Goal: Task Accomplishment & Management: Manage account settings

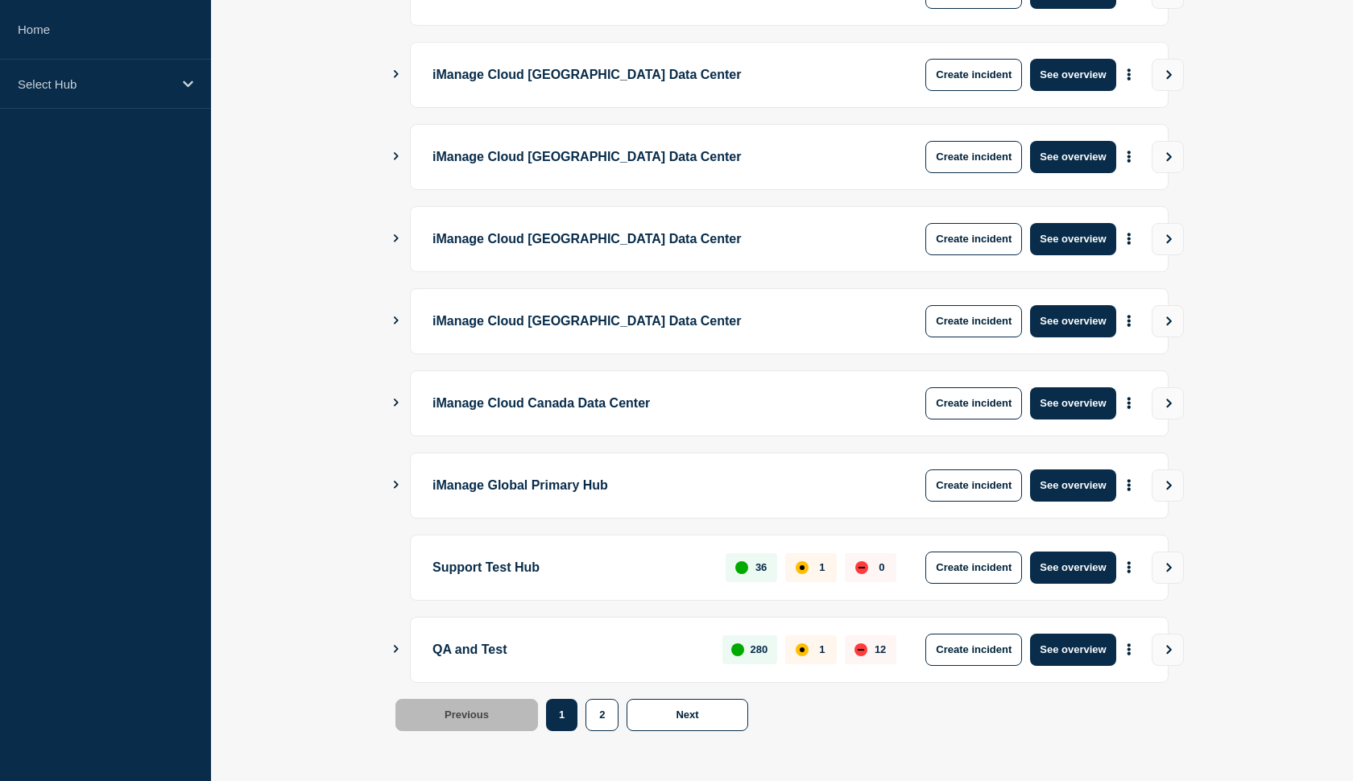
scroll to position [361, 0]
click at [1055, 570] on button "See overview" at bounding box center [1072, 568] width 85 height 32
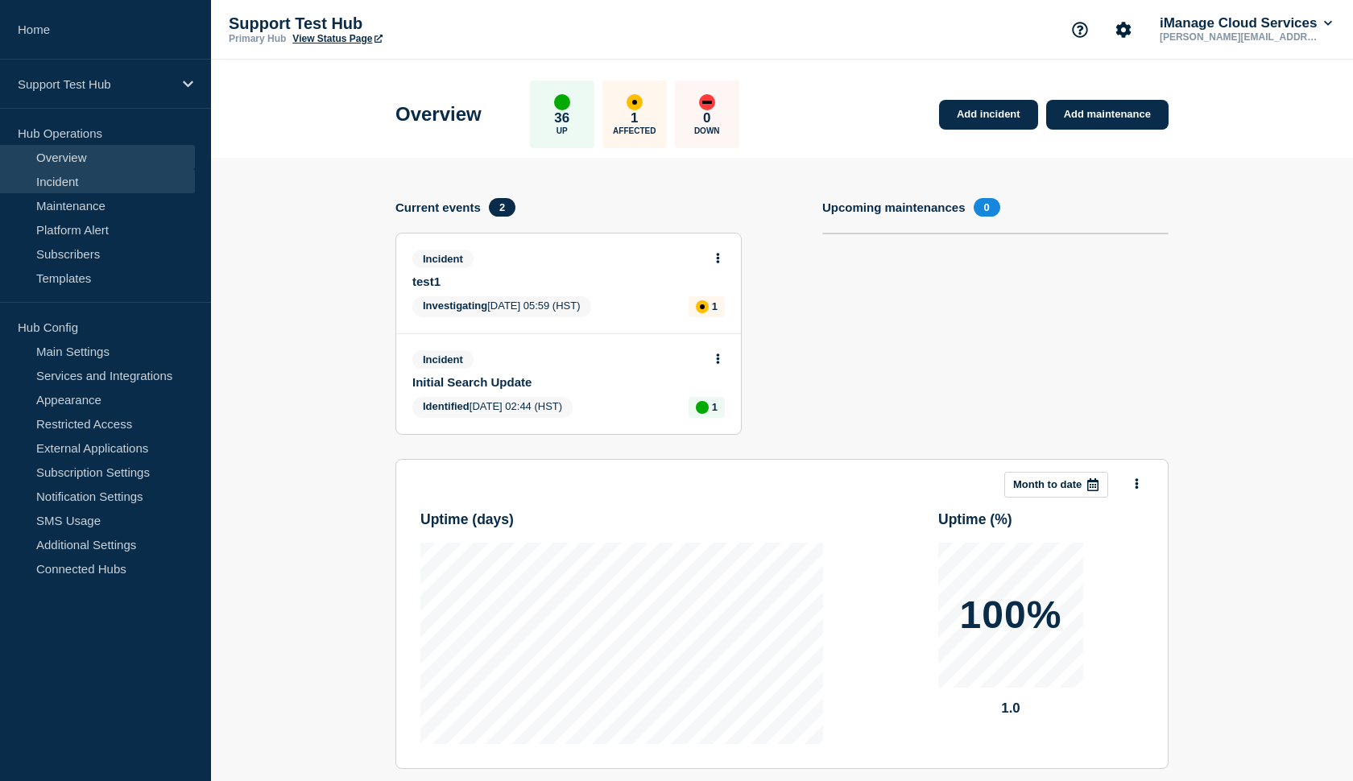
click at [110, 180] on link "Incident" at bounding box center [97, 181] width 195 height 24
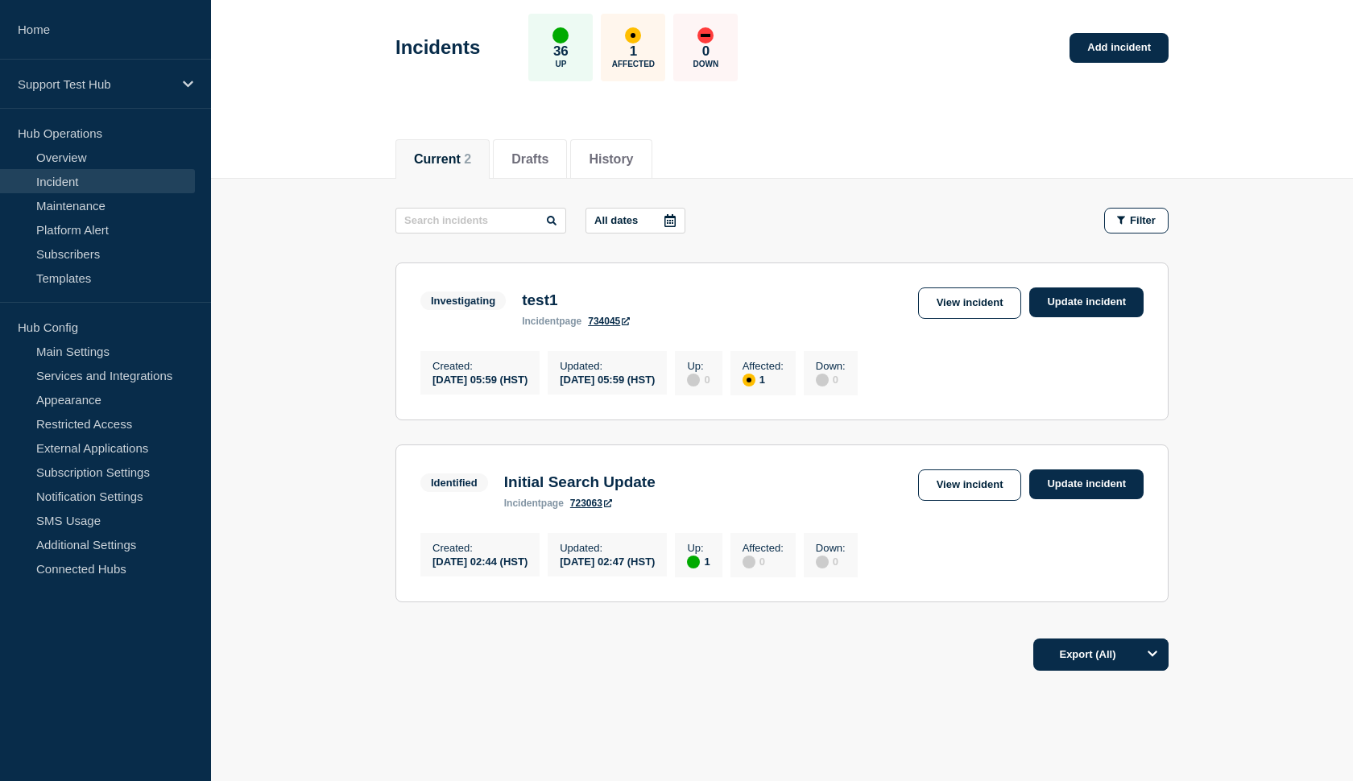
scroll to position [97, 0]
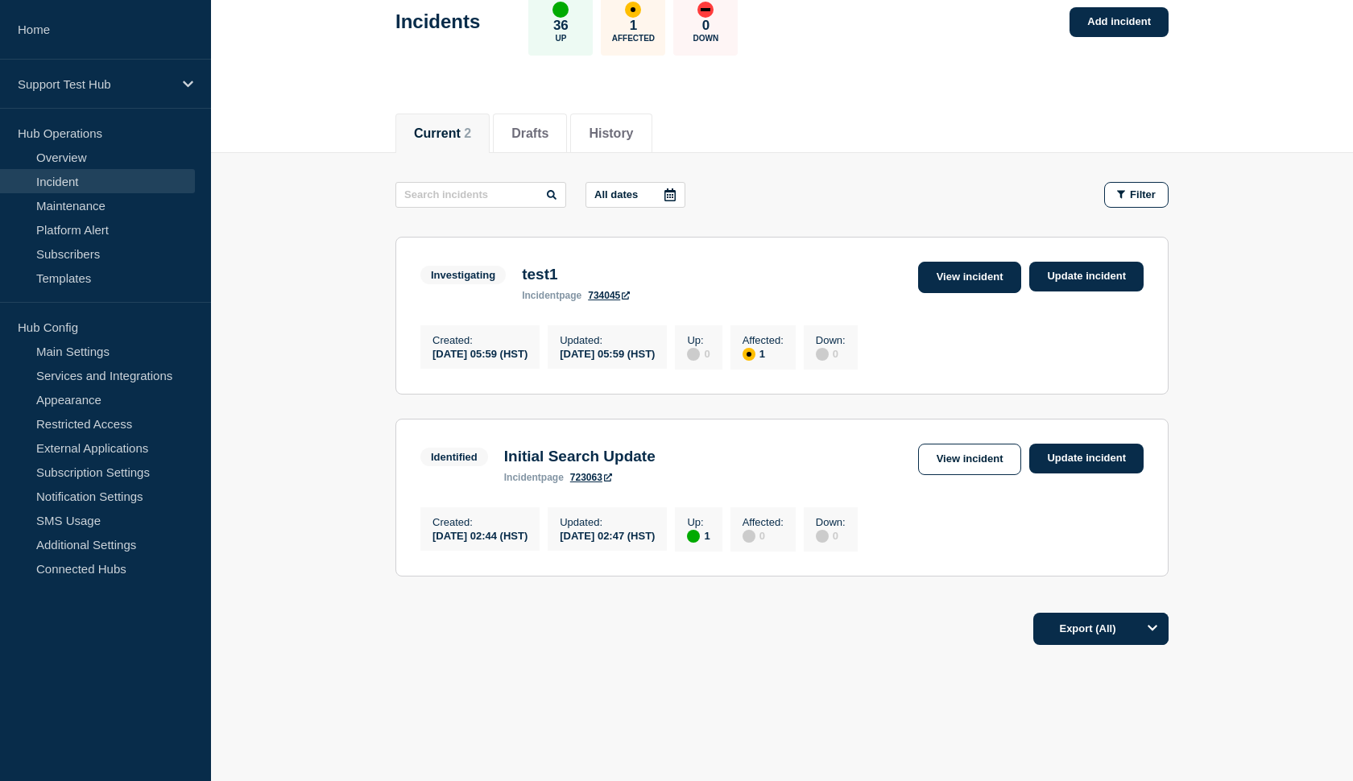
click at [950, 277] on link "View incident" at bounding box center [970, 277] width 104 height 31
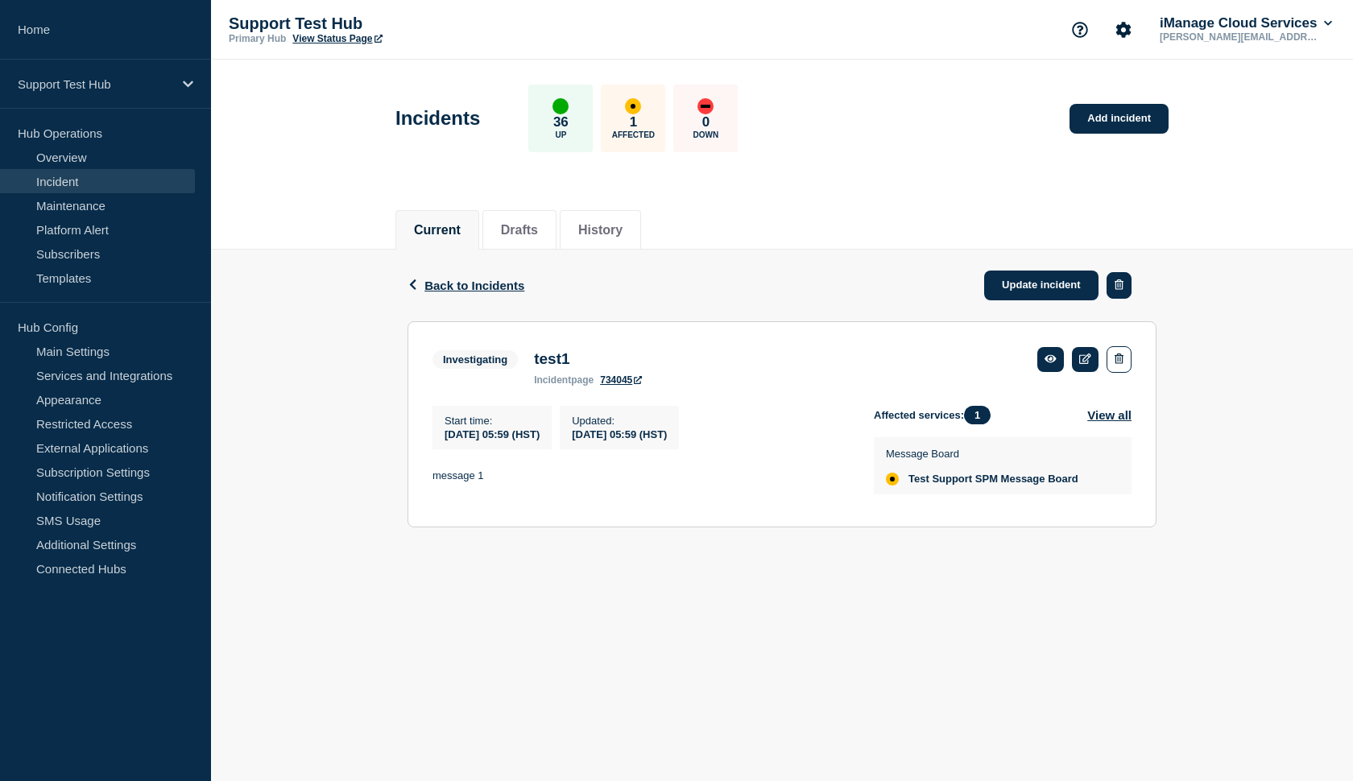
click at [1126, 286] on button "button" at bounding box center [1119, 285] width 25 height 27
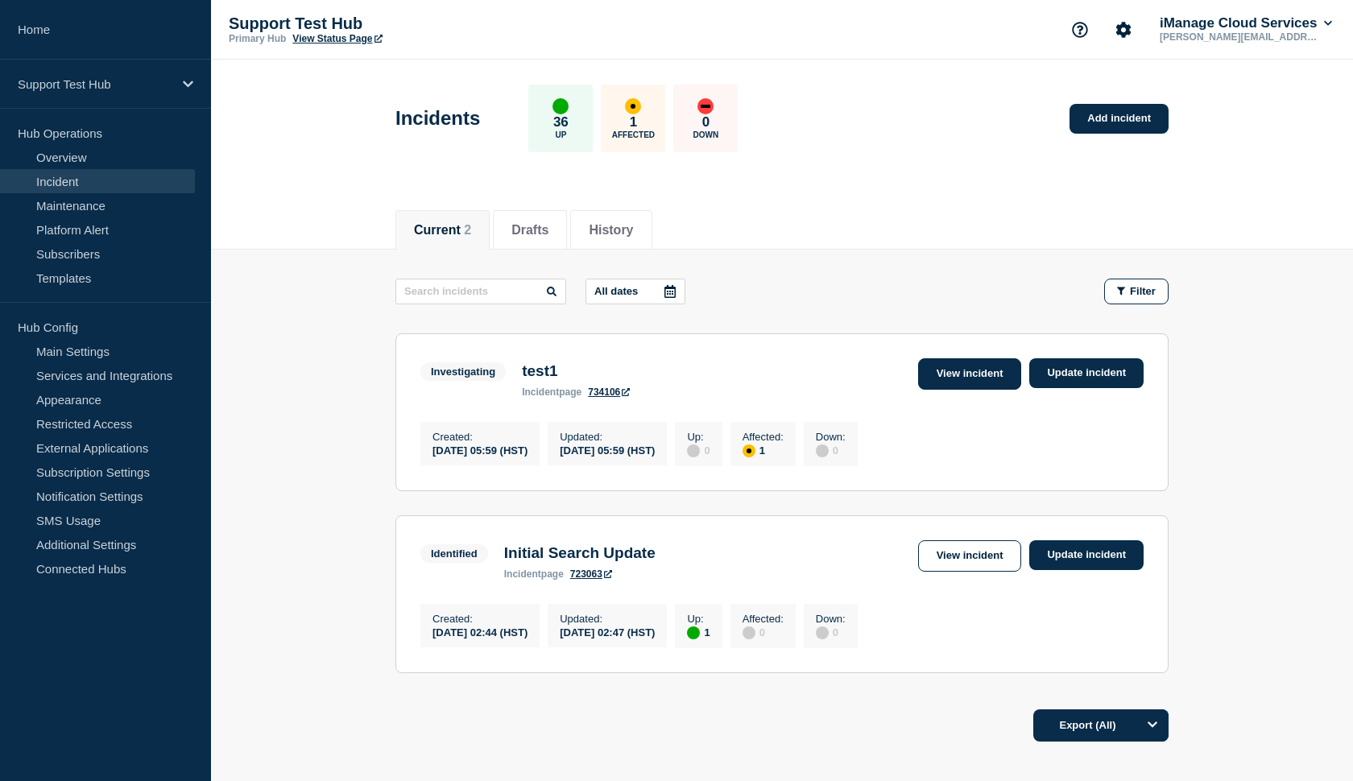
click at [939, 376] on link "View incident" at bounding box center [970, 373] width 104 height 31
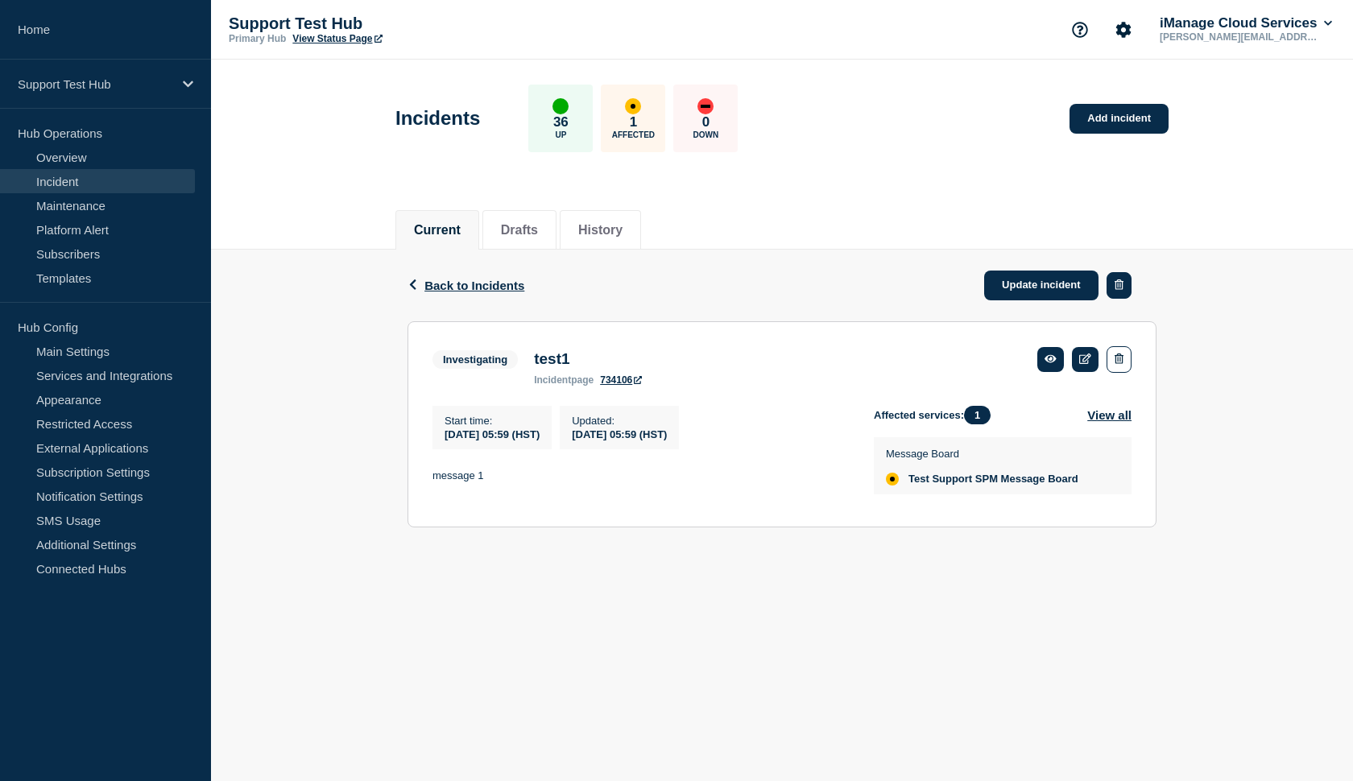
click at [1119, 295] on button "button" at bounding box center [1119, 285] width 25 height 27
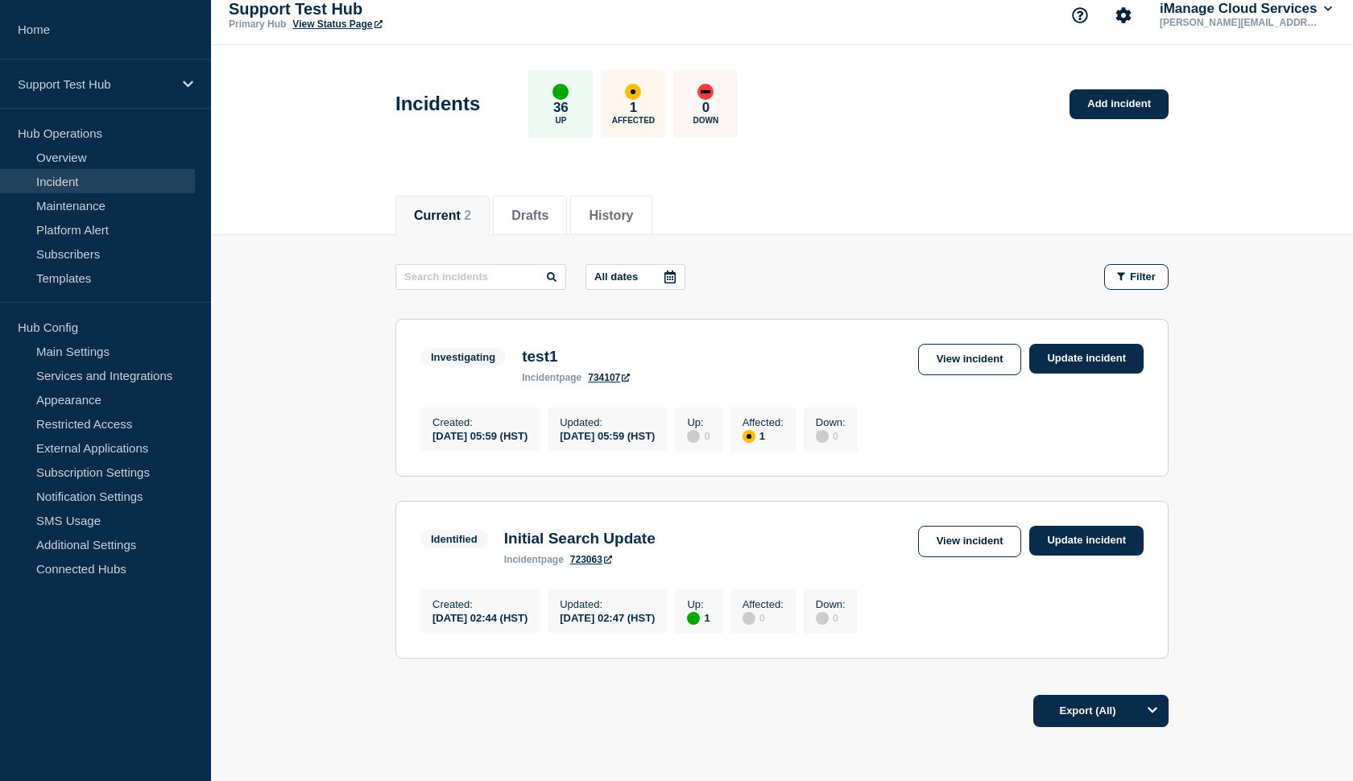
scroll to position [19, 0]
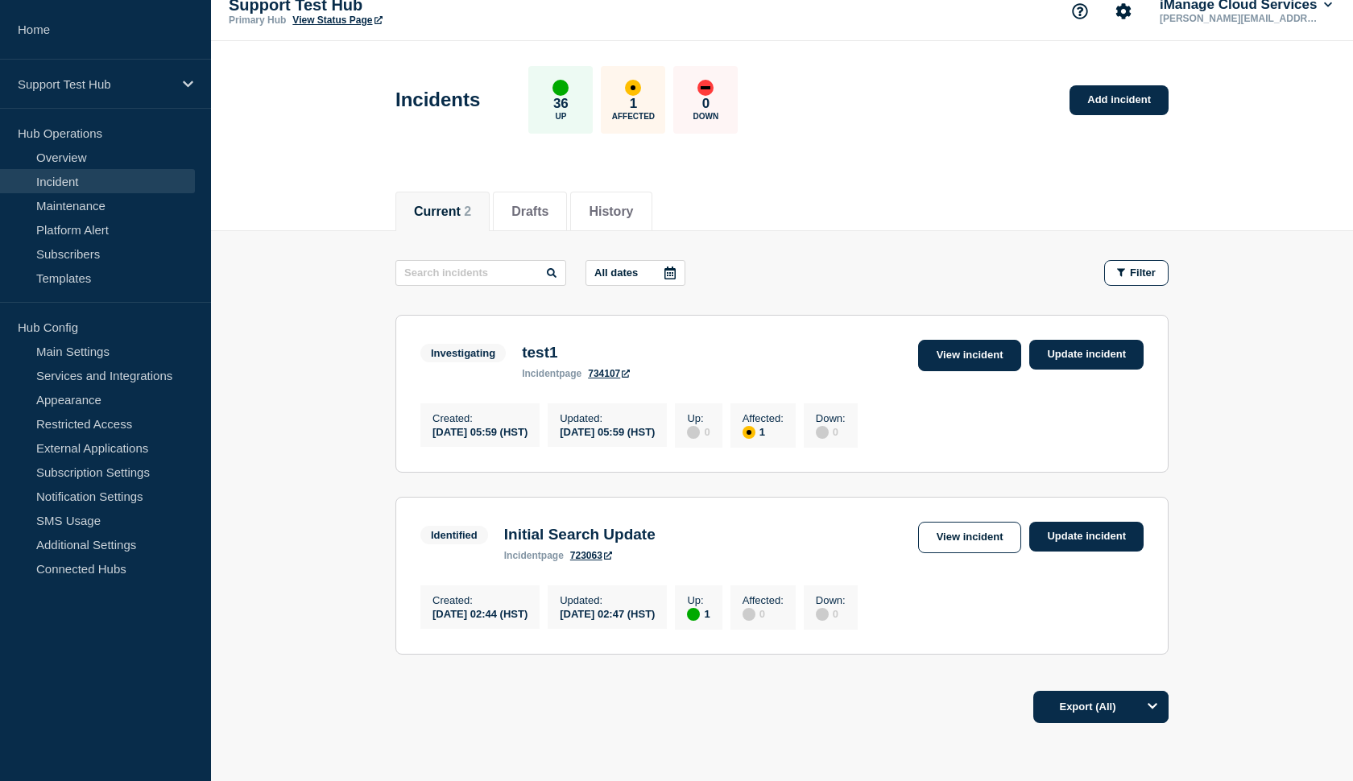
click at [939, 354] on link "View incident" at bounding box center [970, 355] width 104 height 31
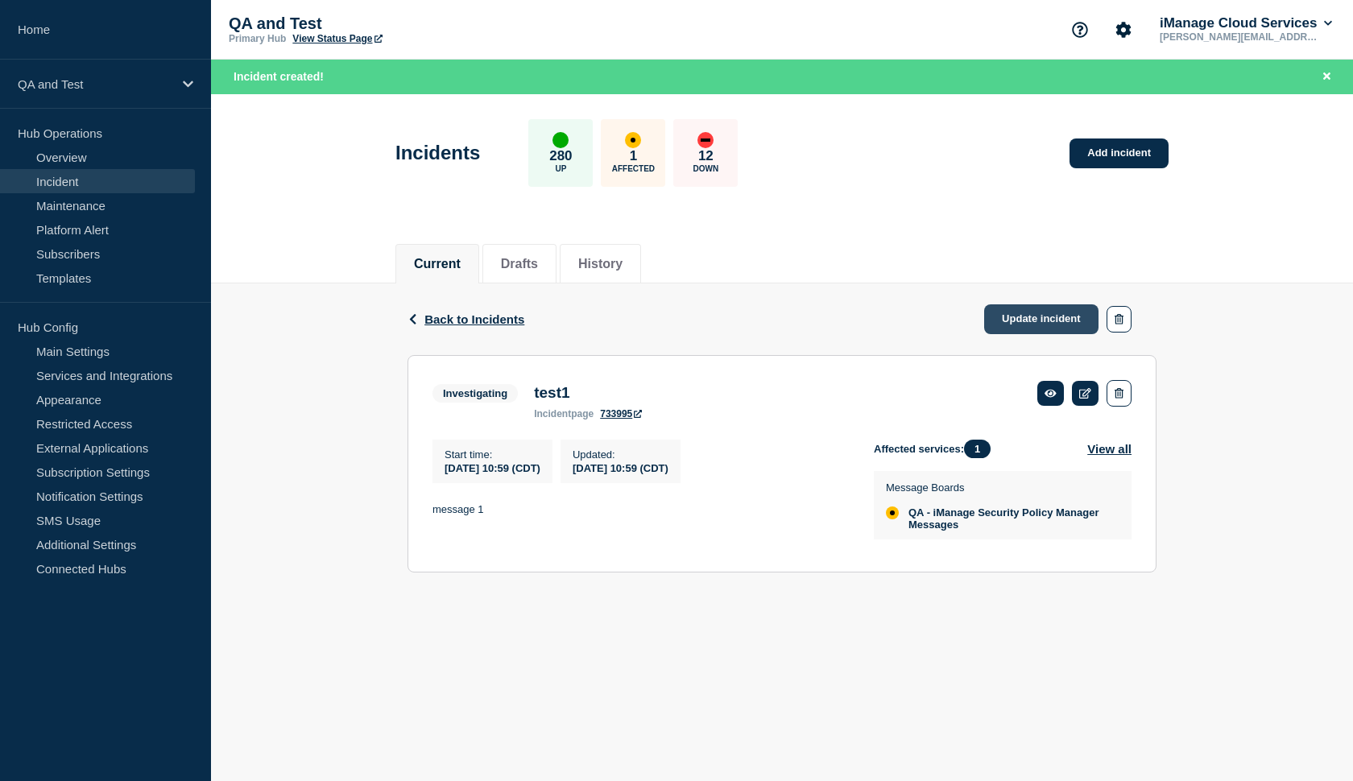
click at [1002, 320] on link "Update incident" at bounding box center [1041, 319] width 114 height 30
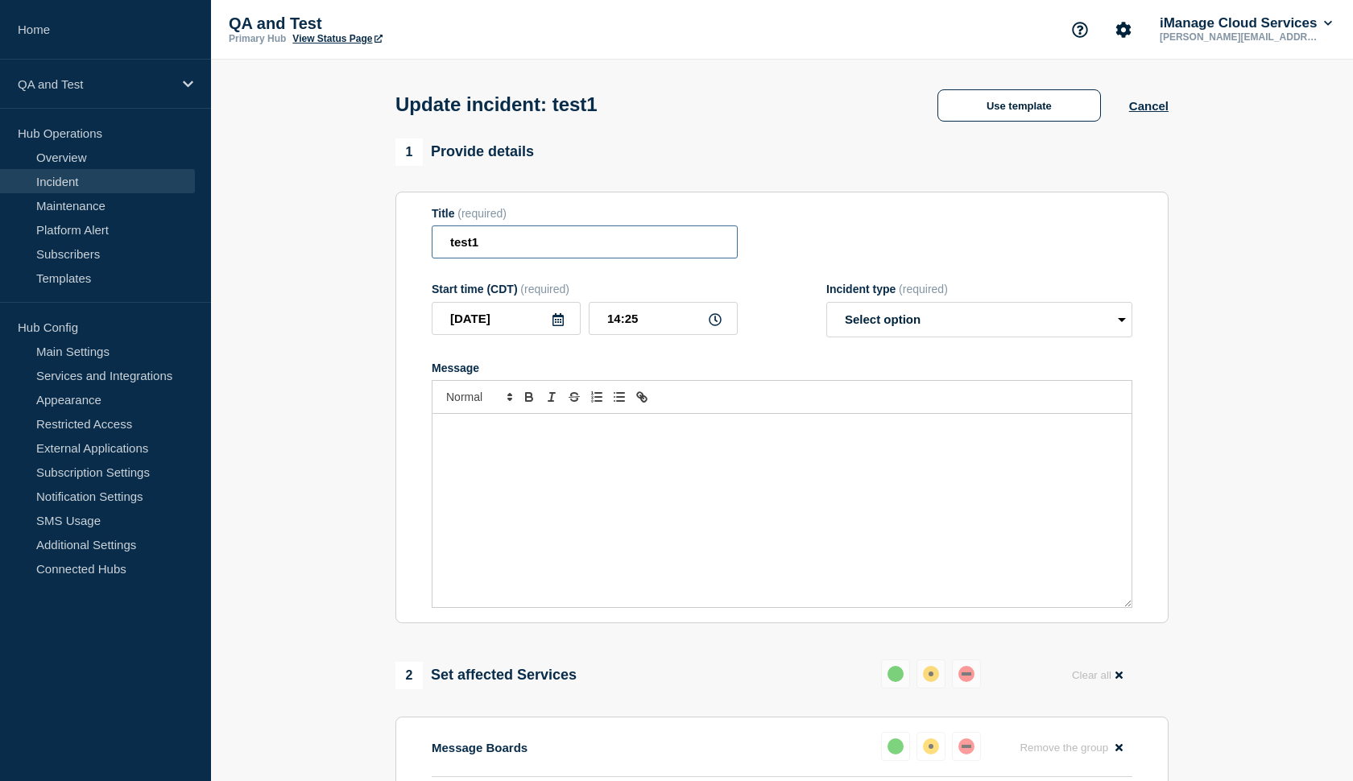
click at [501, 242] on input "test1" at bounding box center [585, 242] width 306 height 33
click at [480, 254] on input "test1" at bounding box center [585, 242] width 306 height 33
type input "test2"
click at [450, 436] on div "Message" at bounding box center [781, 510] width 699 height 193
select select "monitoring"
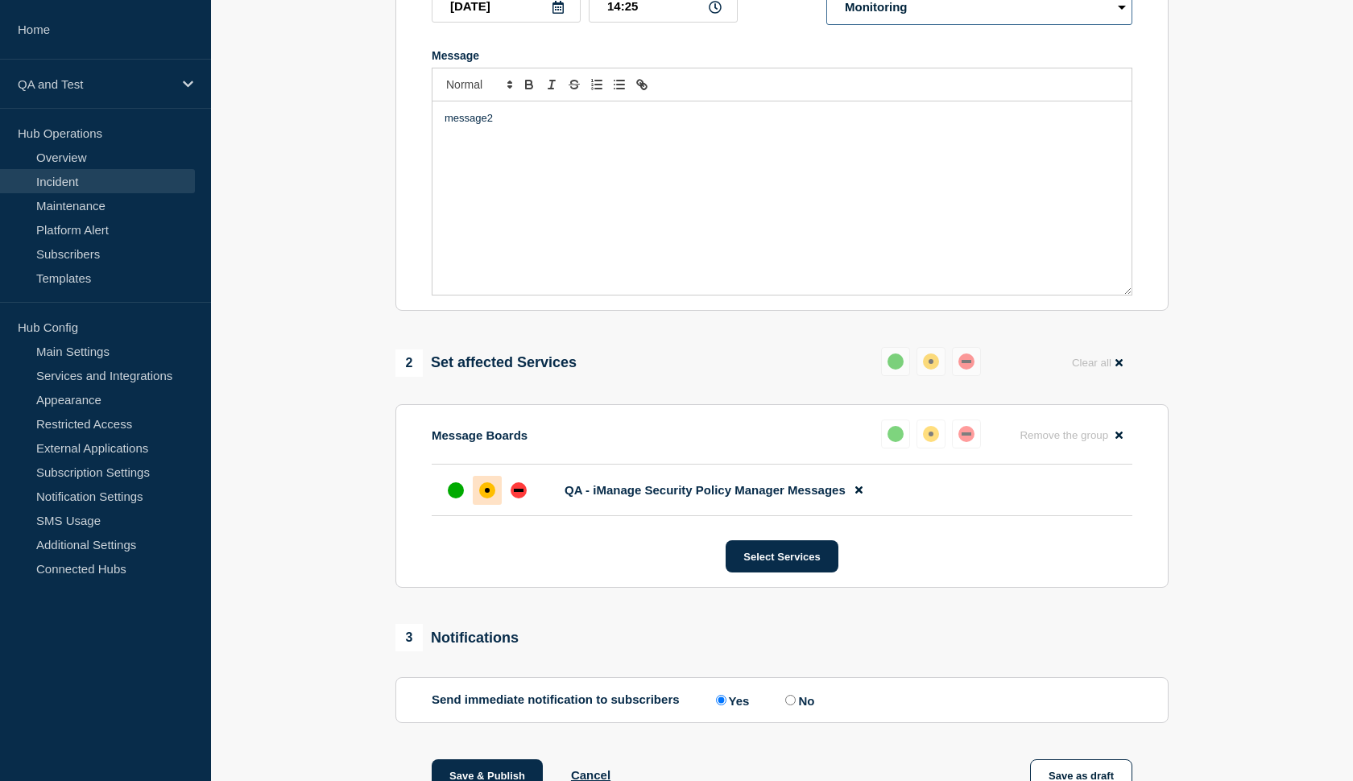
scroll to position [339, 0]
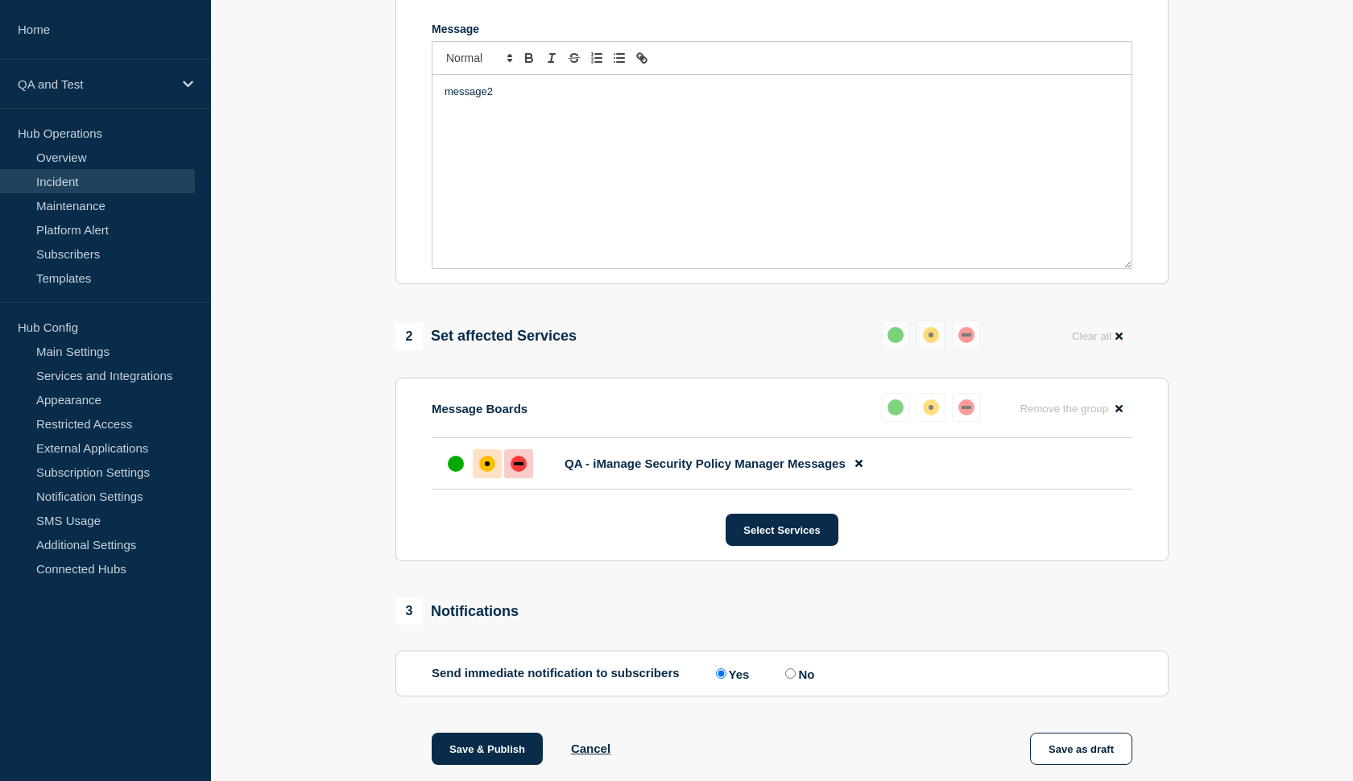
click at [517, 472] on div "down" at bounding box center [519, 464] width 16 height 16
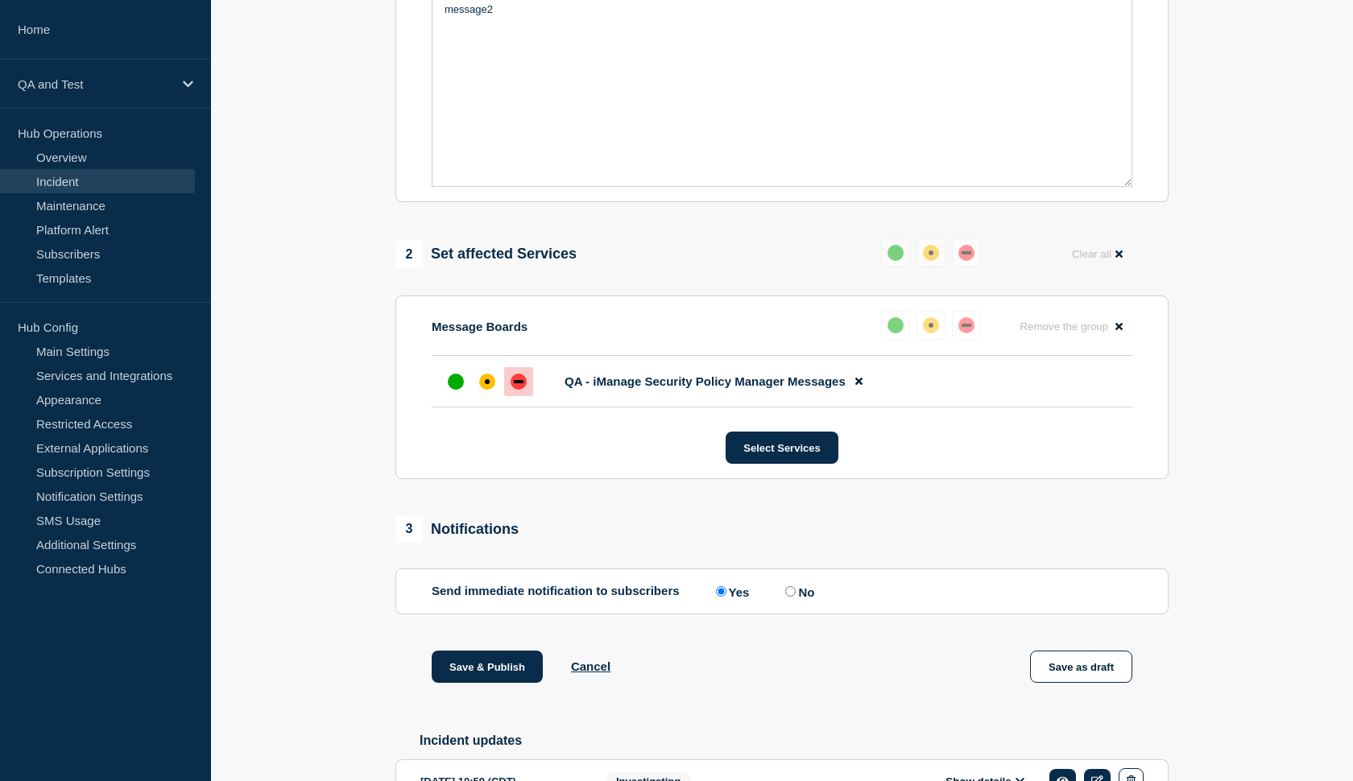
scroll to position [449, 0]
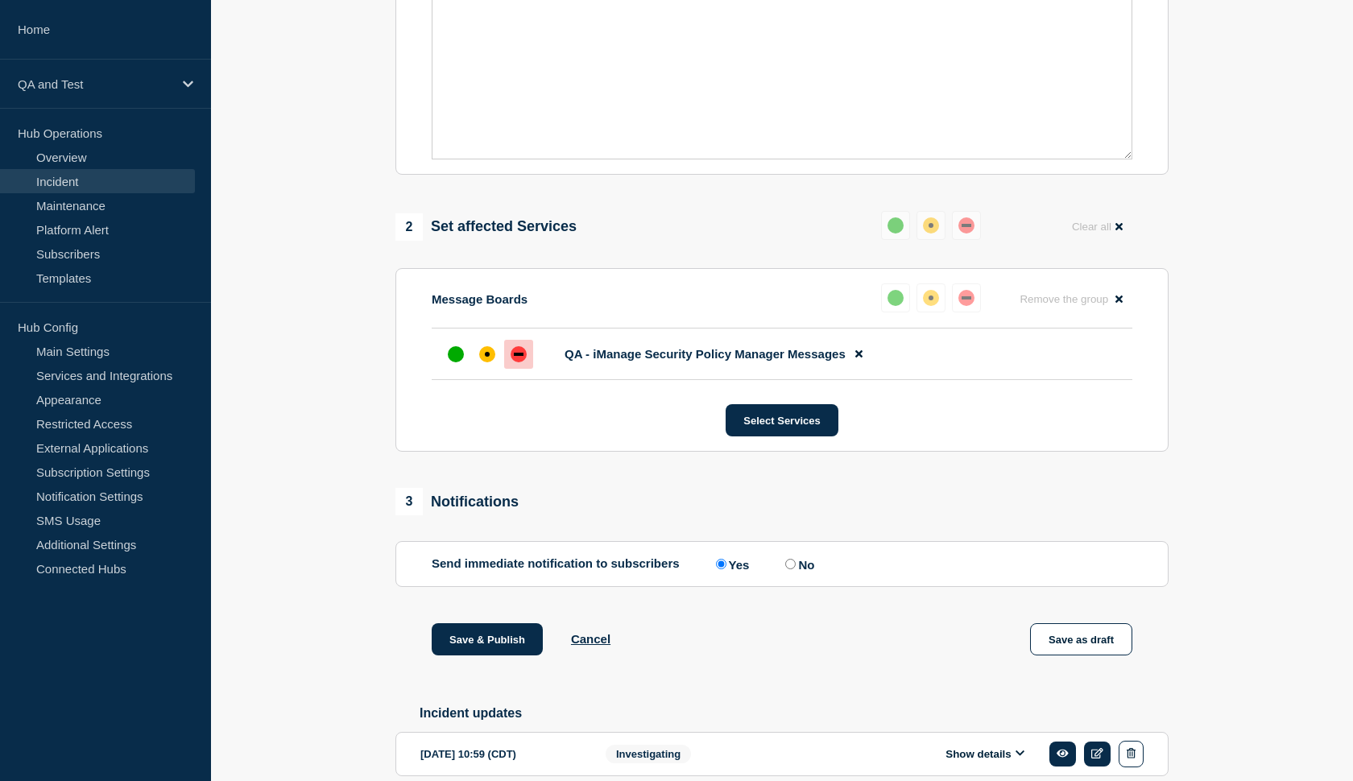
click at [785, 569] on input "No" at bounding box center [790, 564] width 10 height 10
radio input "true"
radio input "false"
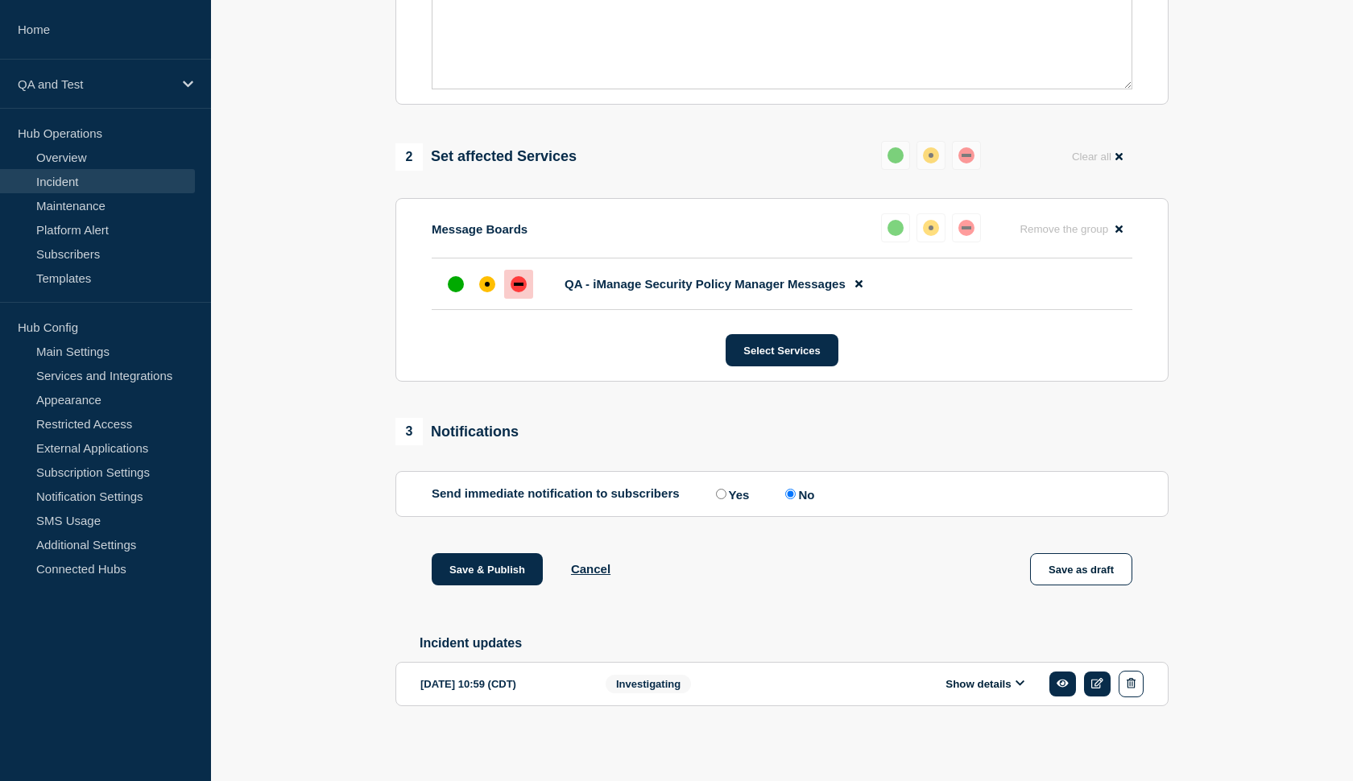
scroll to position [539, 0]
click at [451, 571] on button "Save & Publish" at bounding box center [487, 569] width 111 height 32
